Goal: Task Accomplishment & Management: Use online tool/utility

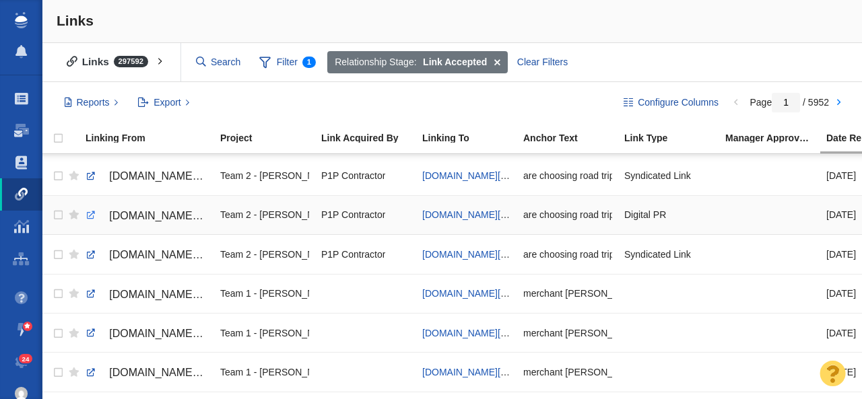
click at [92, 216] on link at bounding box center [91, 215] width 12 height 12
click at [92, 255] on link at bounding box center [91, 255] width 12 height 12
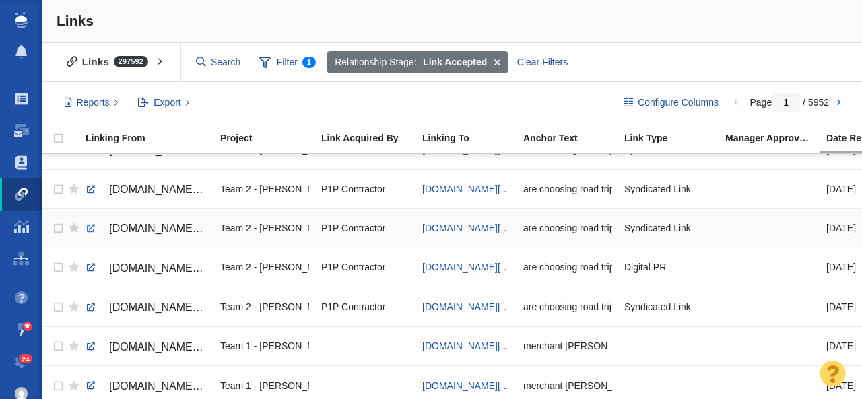
click at [90, 229] on link at bounding box center [91, 229] width 12 height 12
click at [90, 191] on link at bounding box center [91, 190] width 12 height 12
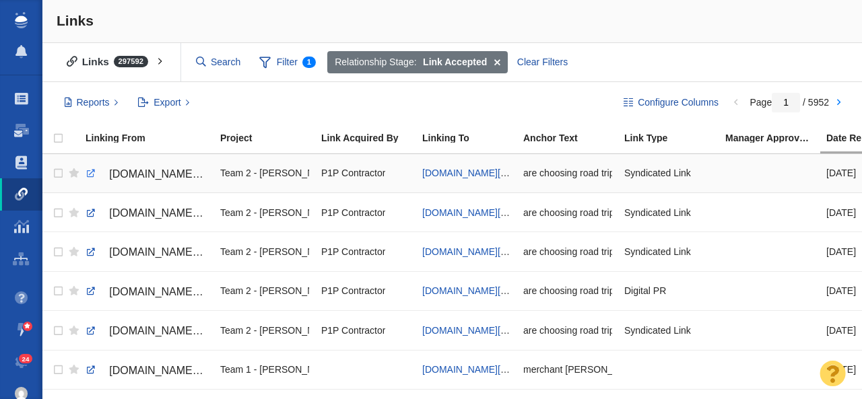
click at [90, 176] on link at bounding box center [91, 174] width 12 height 12
checkbox input "true"
click at [57, 173] on input "checkbox" at bounding box center [56, 174] width 20 height 30
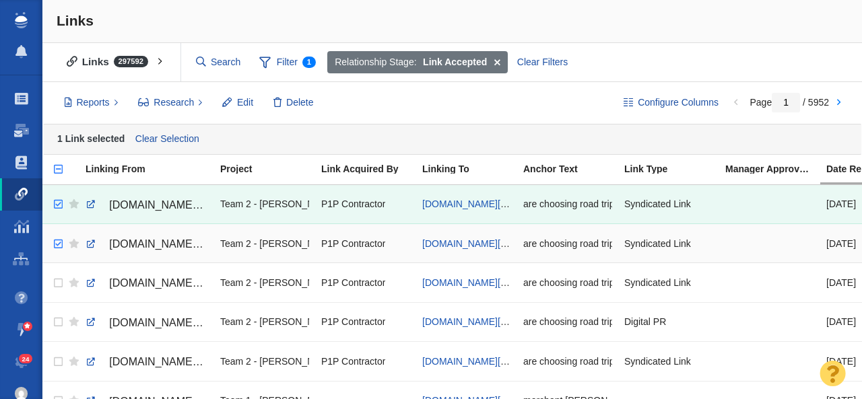
checkbox input "true"
click at [59, 244] on input "checkbox" at bounding box center [56, 245] width 20 height 30
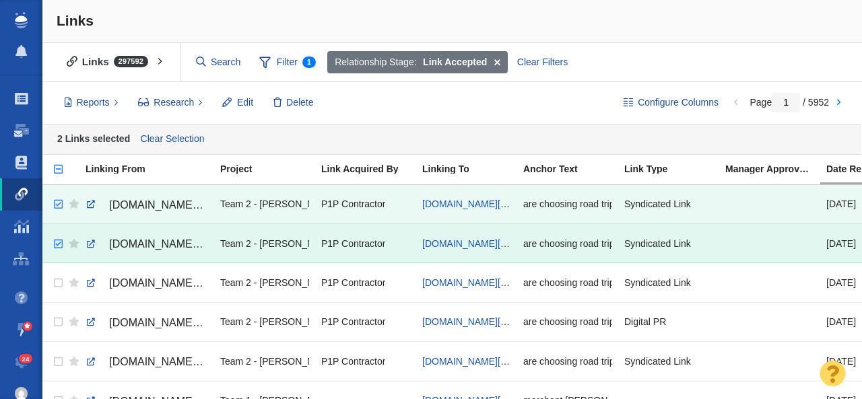
scroll to position [42, 0]
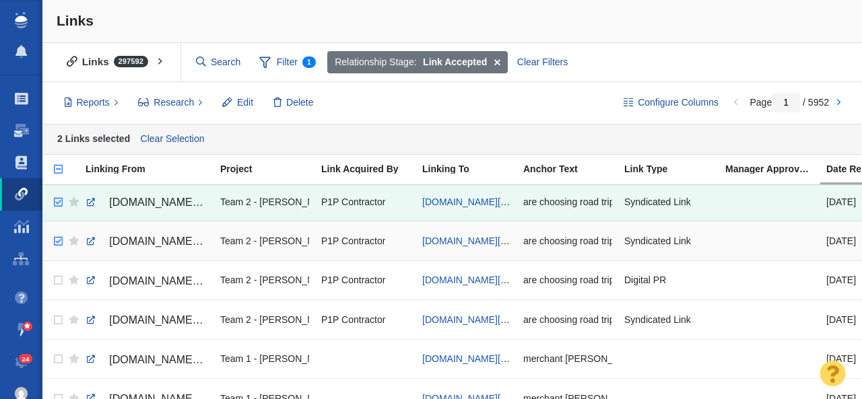
checkbox input "true"
click at [59, 242] on input "checkbox" at bounding box center [56, 242] width 20 height 30
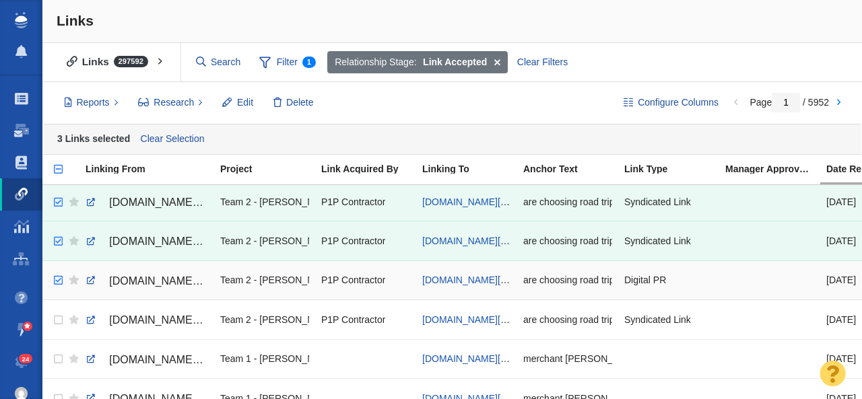
checkbox input "true"
click at [55, 281] on input "checkbox" at bounding box center [56, 281] width 20 height 30
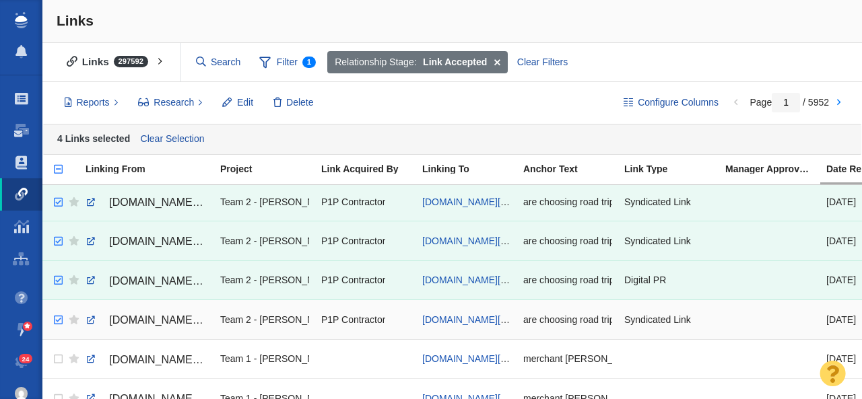
checkbox input "true"
click at [57, 321] on input "checkbox" at bounding box center [56, 321] width 20 height 30
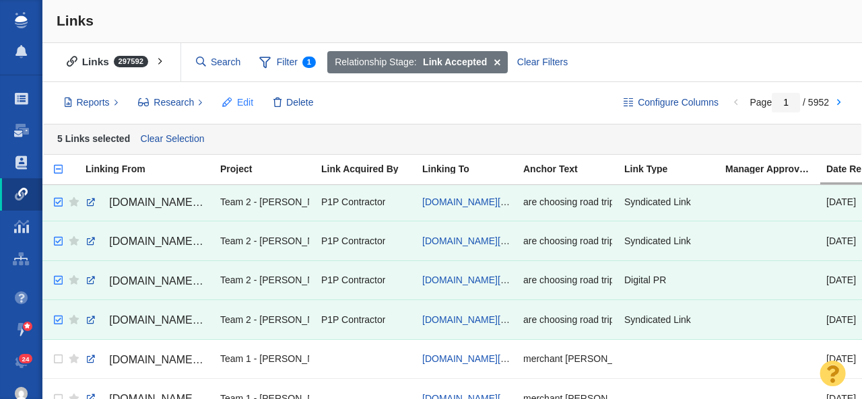
click at [242, 103] on span "Edit" at bounding box center [245, 103] width 16 height 14
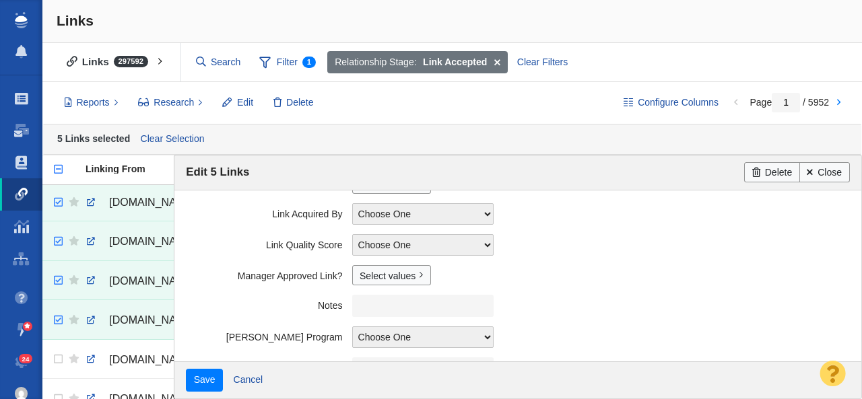
scroll to position [383, 0]
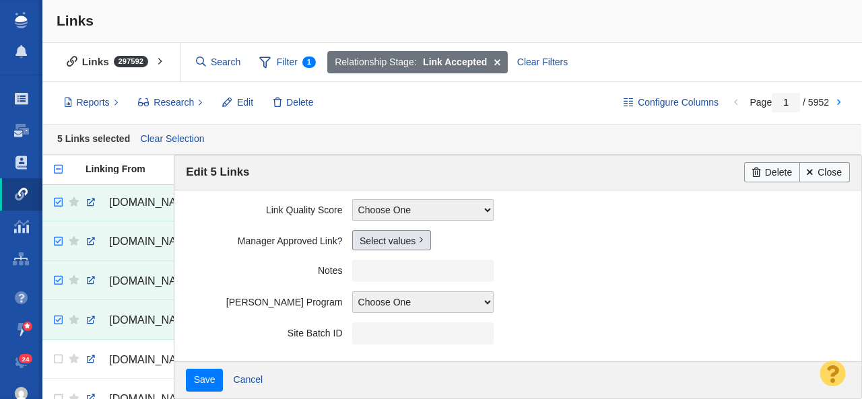
click at [372, 242] on link "Select values" at bounding box center [391, 240] width 79 height 20
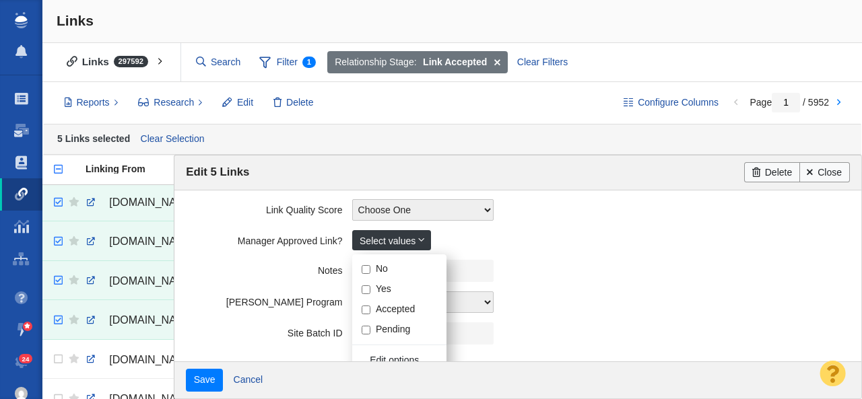
click at [364, 290] on input "Yes" at bounding box center [366, 290] width 9 height 9
checkbox input "true"
click at [244, 262] on label "Notes" at bounding box center [269, 268] width 166 height 17
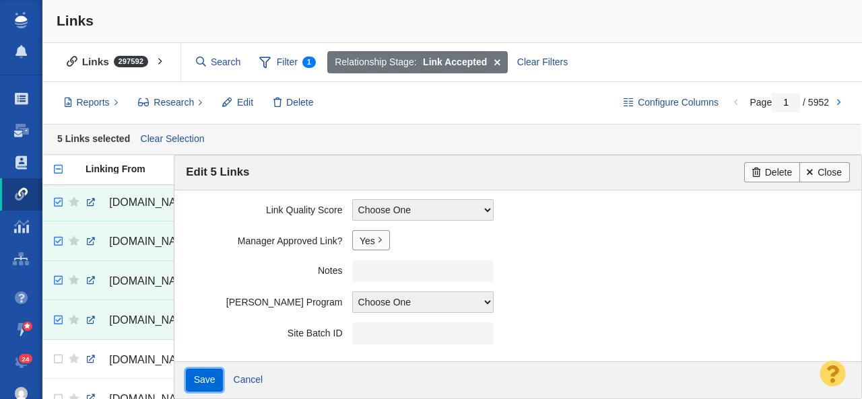
click at [193, 370] on input "Save" at bounding box center [204, 380] width 37 height 23
